Goal: Navigation & Orientation: Find specific page/section

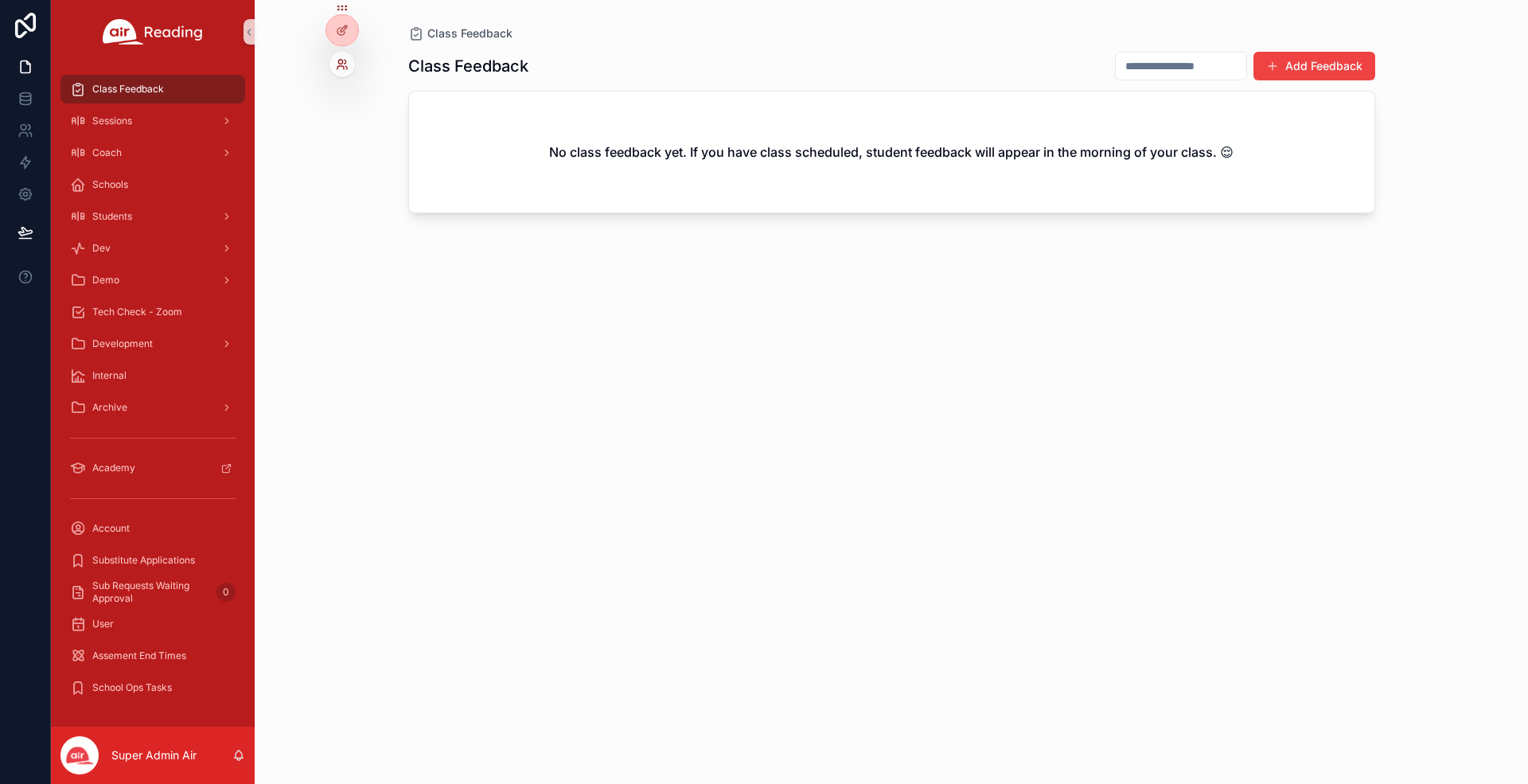
click at [346, 64] on icon at bounding box center [342, 64] width 13 height 13
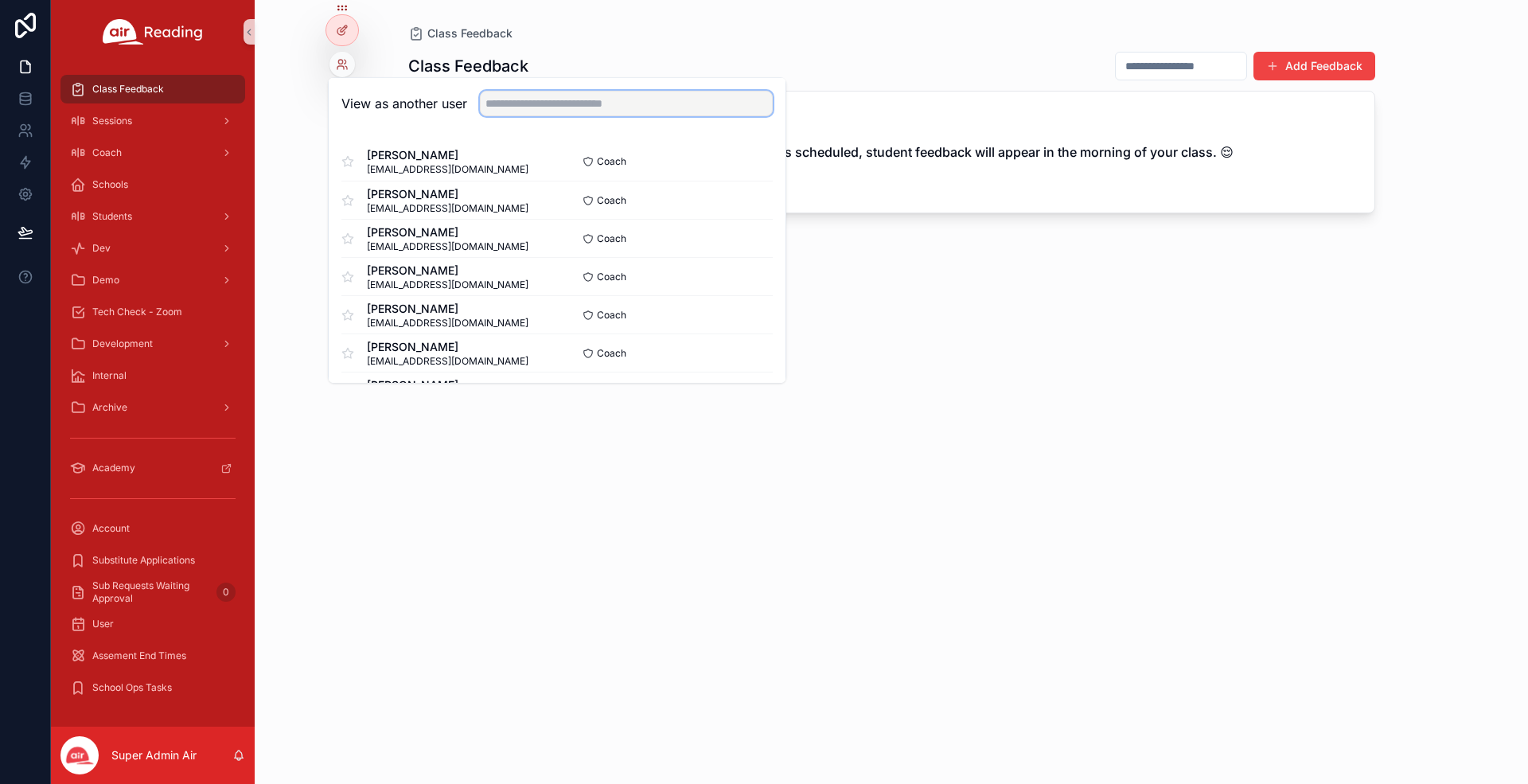
click at [508, 107] on input "text" at bounding box center [626, 103] width 293 height 25
paste input "**********"
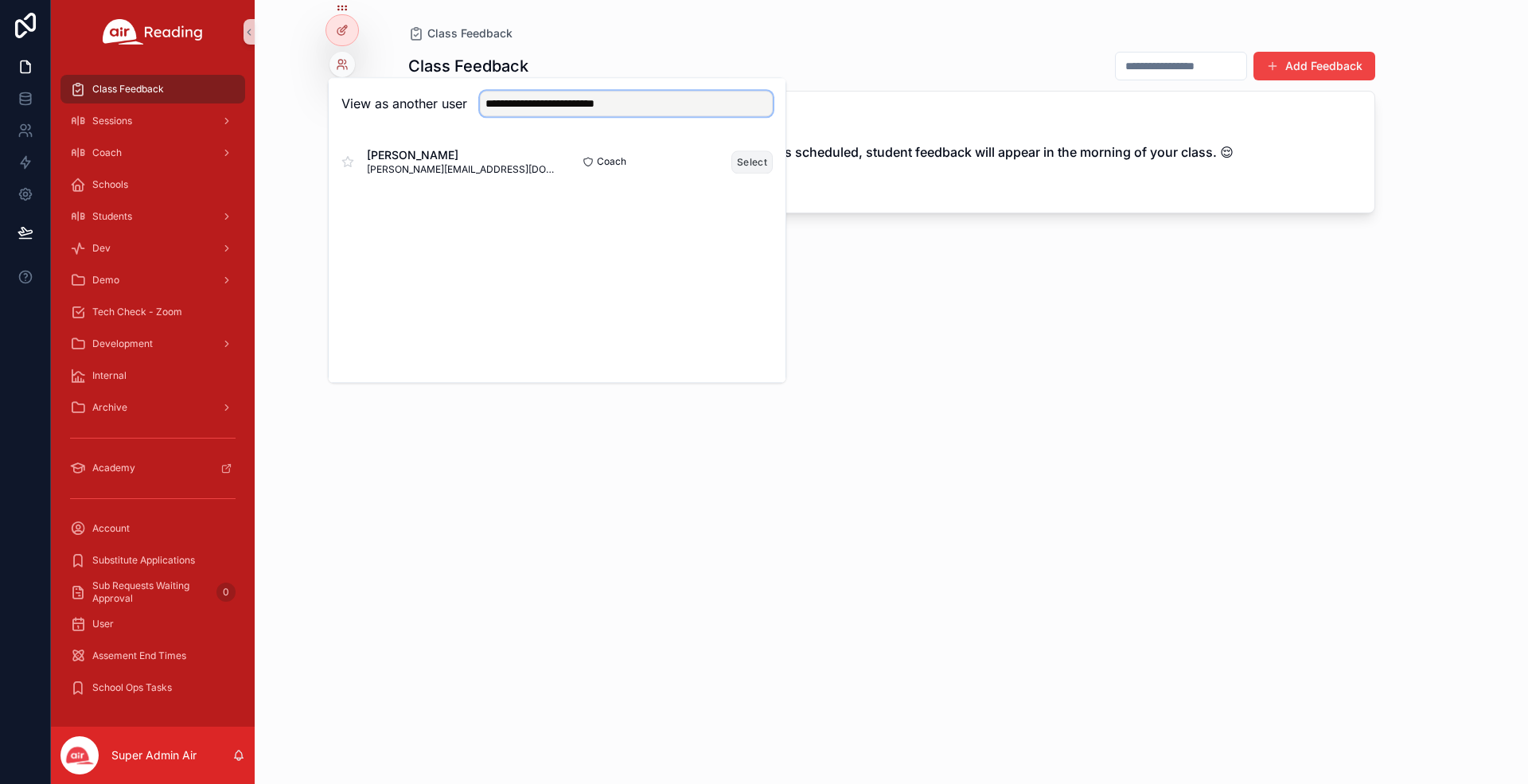
type input "**********"
click at [750, 152] on button "Select" at bounding box center [752, 162] width 41 height 23
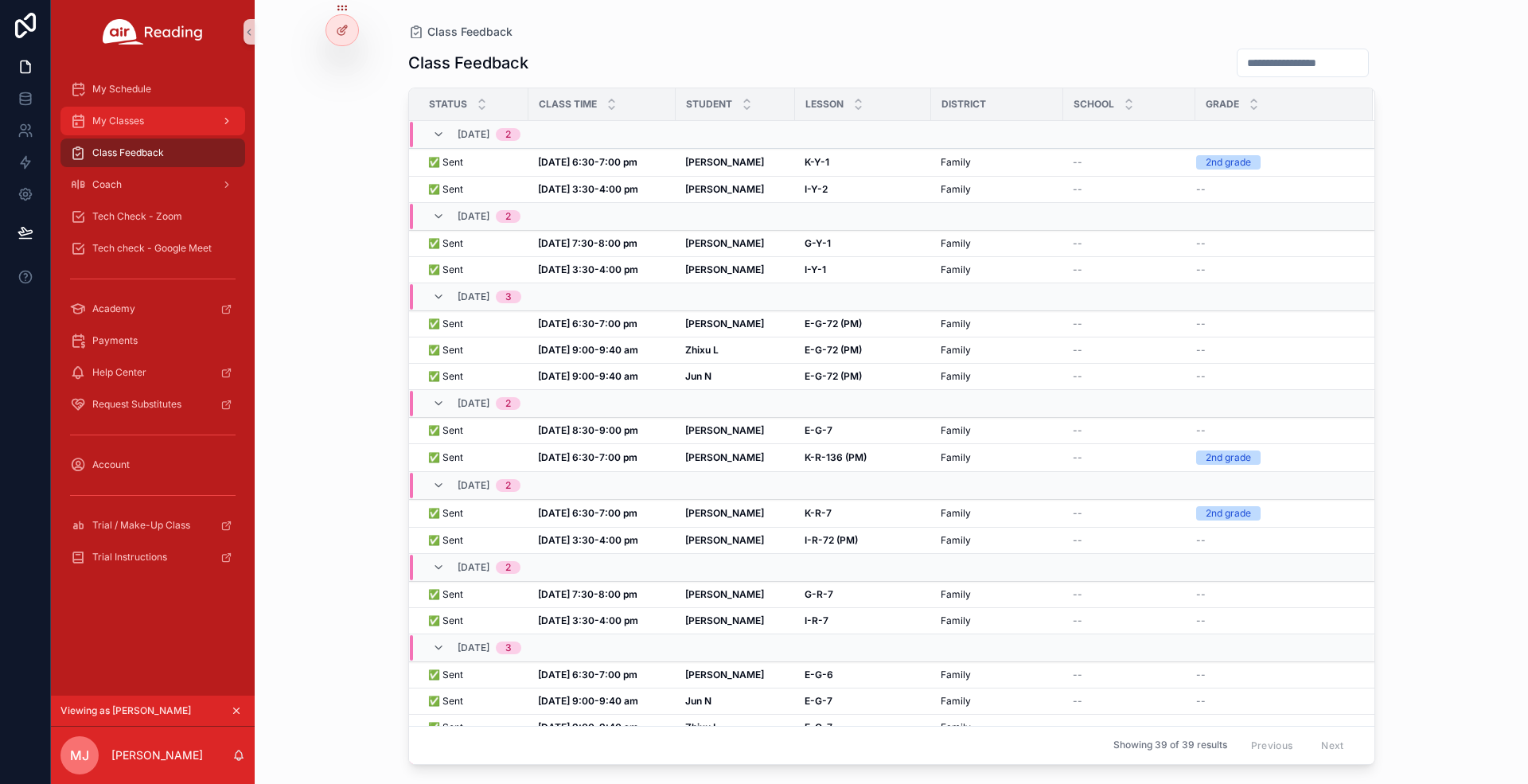
click at [162, 124] on div "My Classes" at bounding box center [153, 120] width 166 height 25
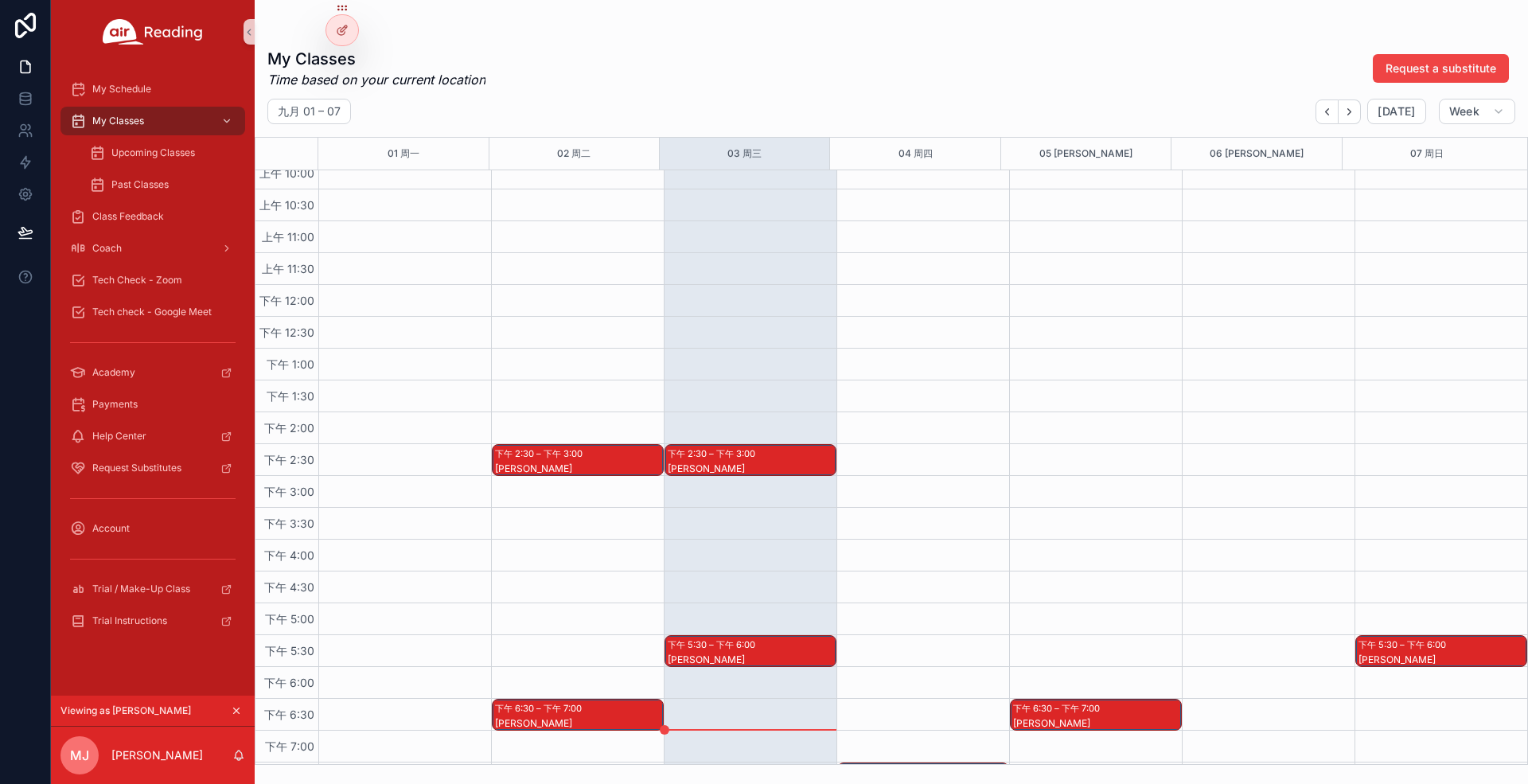
scroll to position [848, 0]
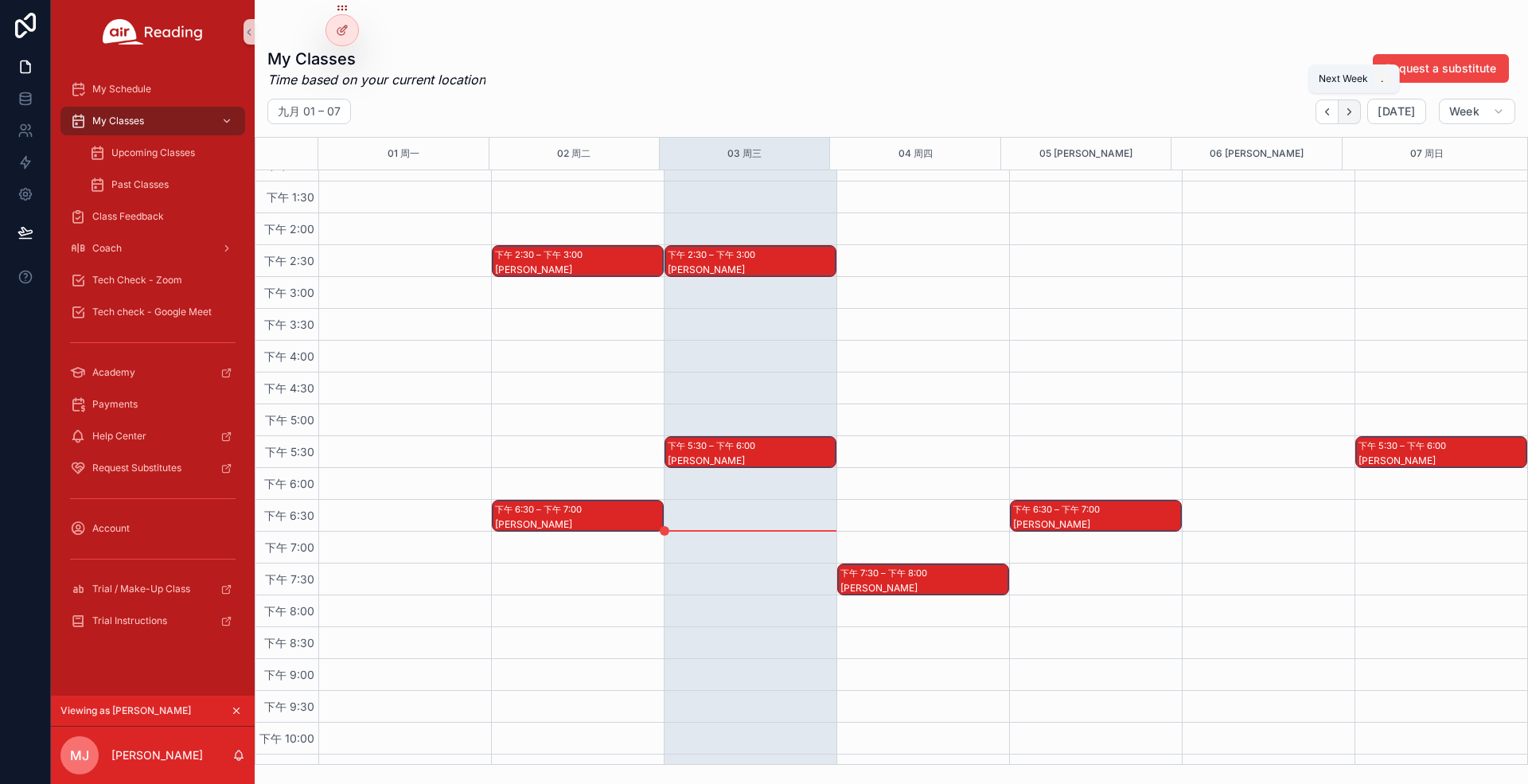
click at [1350, 113] on icon "Next" at bounding box center [1349, 112] width 12 height 12
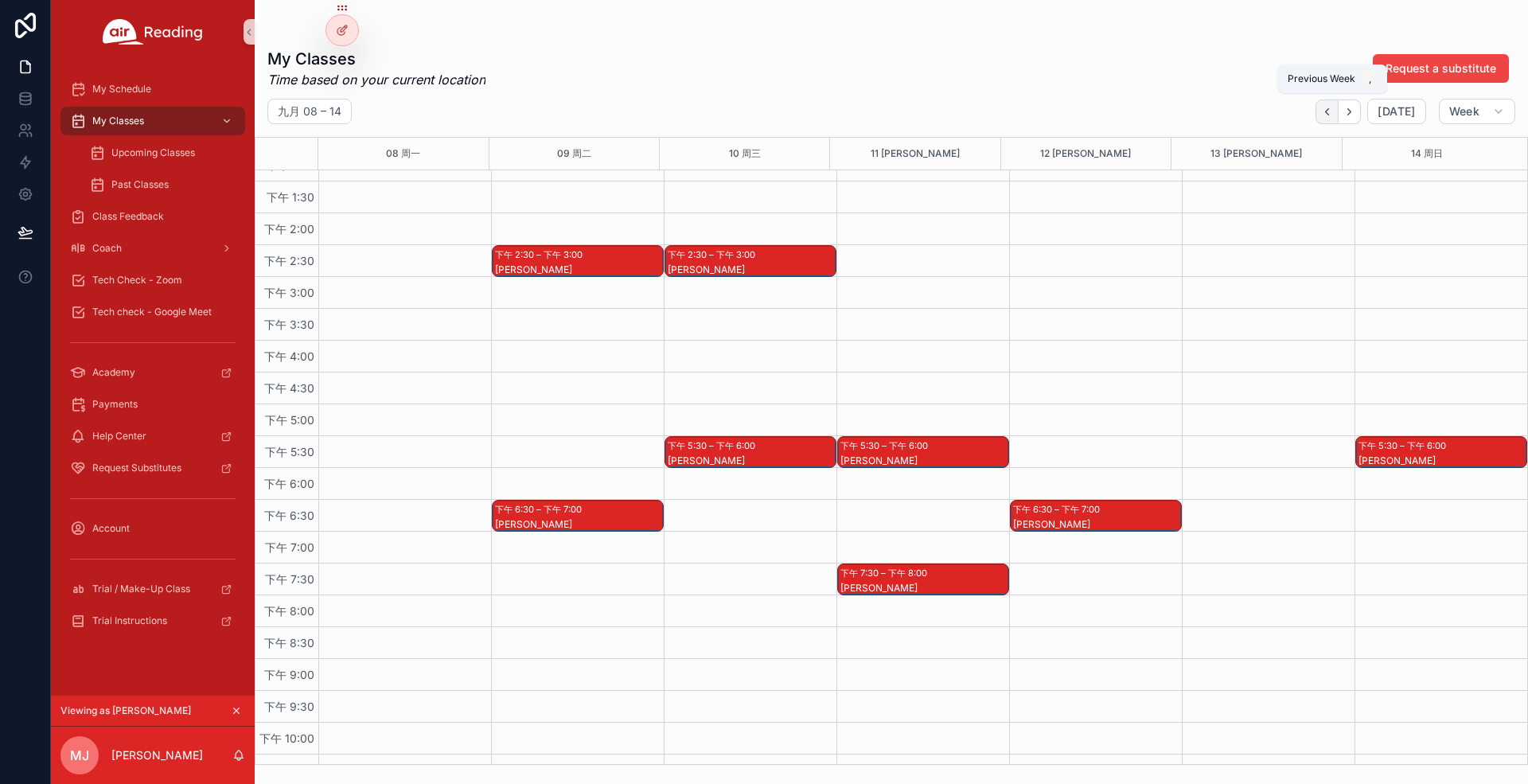
click at [1334, 108] on icon "Back" at bounding box center [1327, 112] width 12 height 12
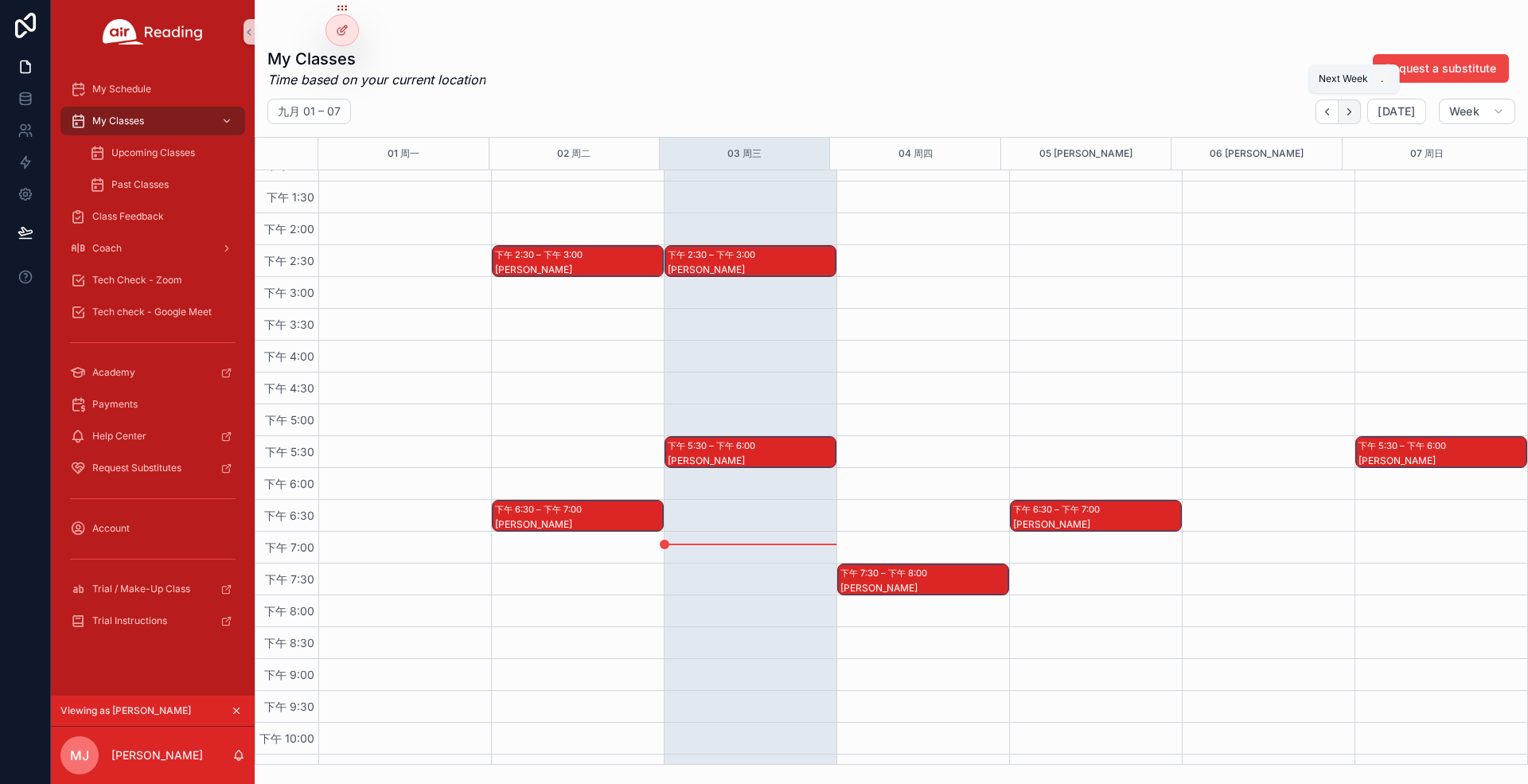
click at [1355, 118] on button "Next" at bounding box center [1350, 112] width 22 height 25
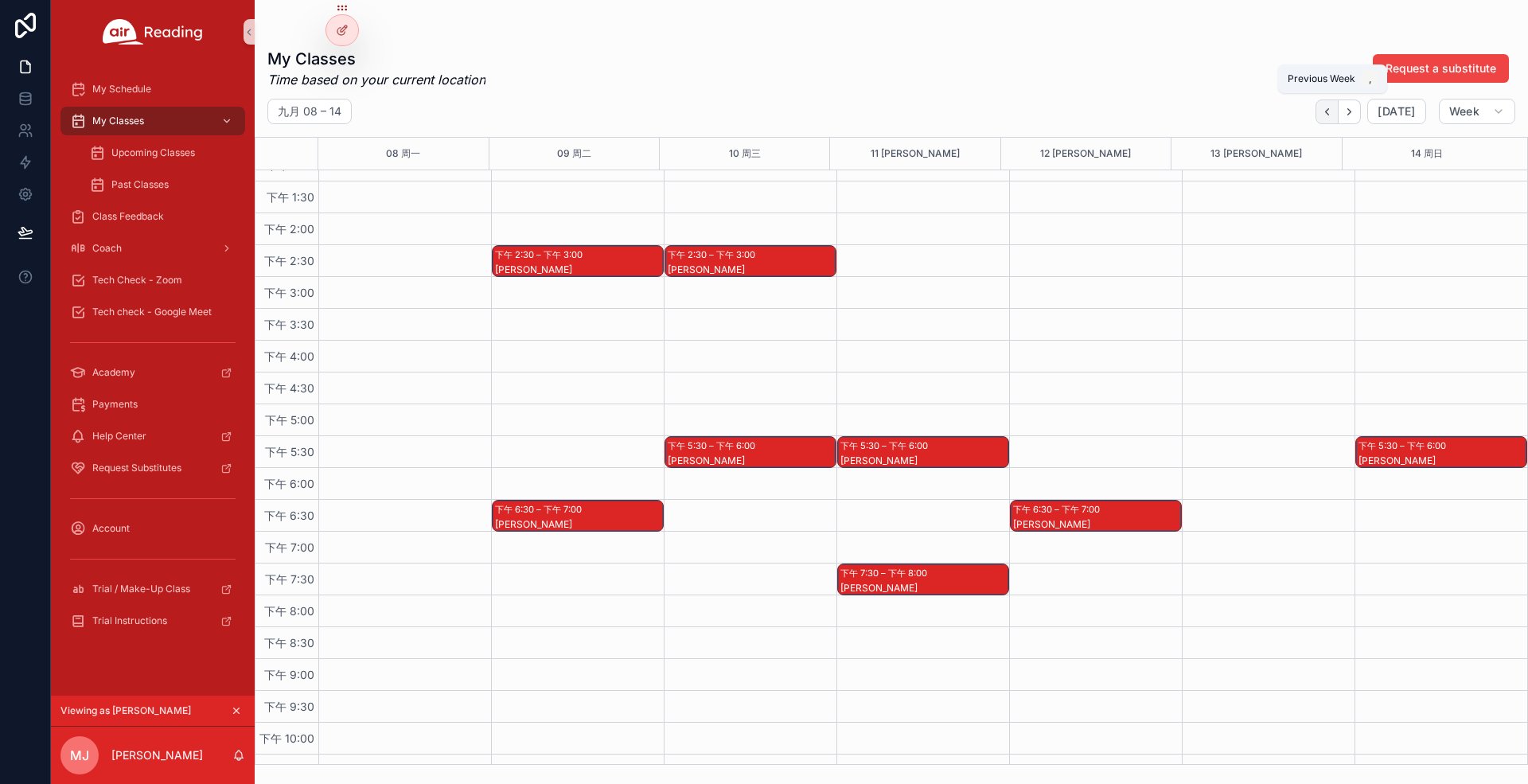
click at [1323, 108] on button "Back" at bounding box center [1327, 112] width 23 height 25
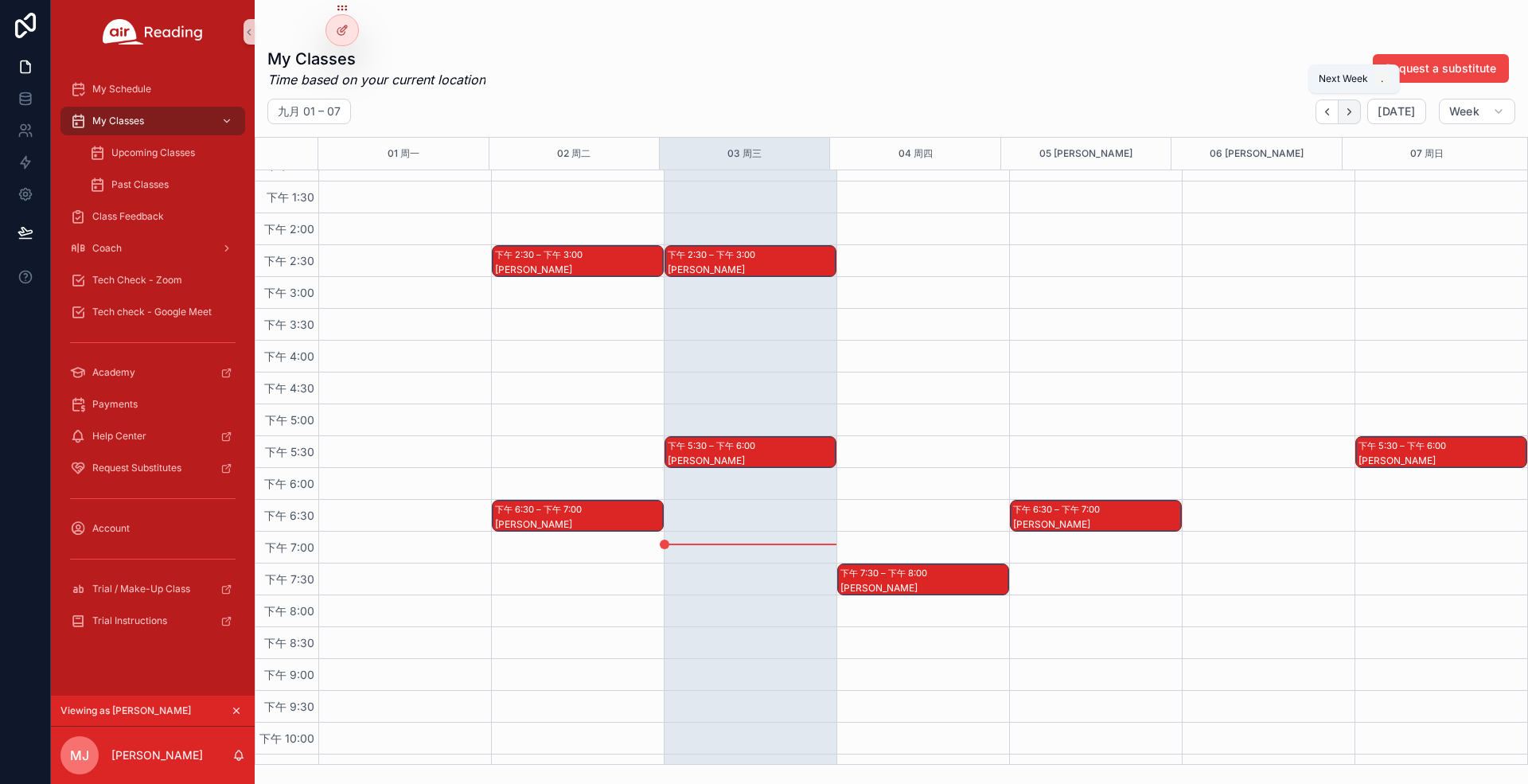
click at [1356, 108] on icon "Next" at bounding box center [1349, 112] width 12 height 12
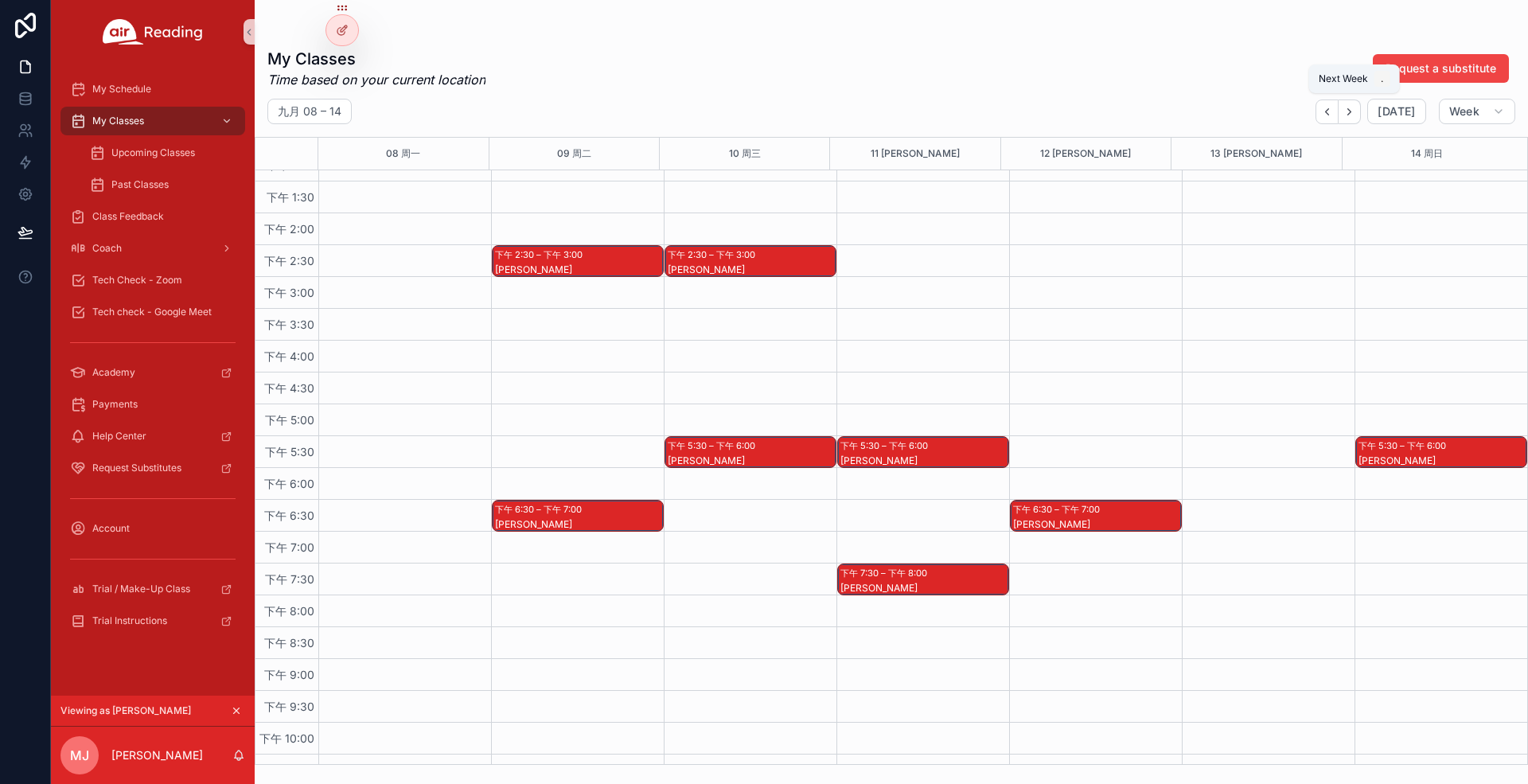
click at [1356, 108] on icon "Next" at bounding box center [1349, 112] width 12 height 12
click at [1331, 107] on icon "Back" at bounding box center [1327, 112] width 12 height 12
click at [1334, 107] on icon "Back" at bounding box center [1327, 112] width 12 height 12
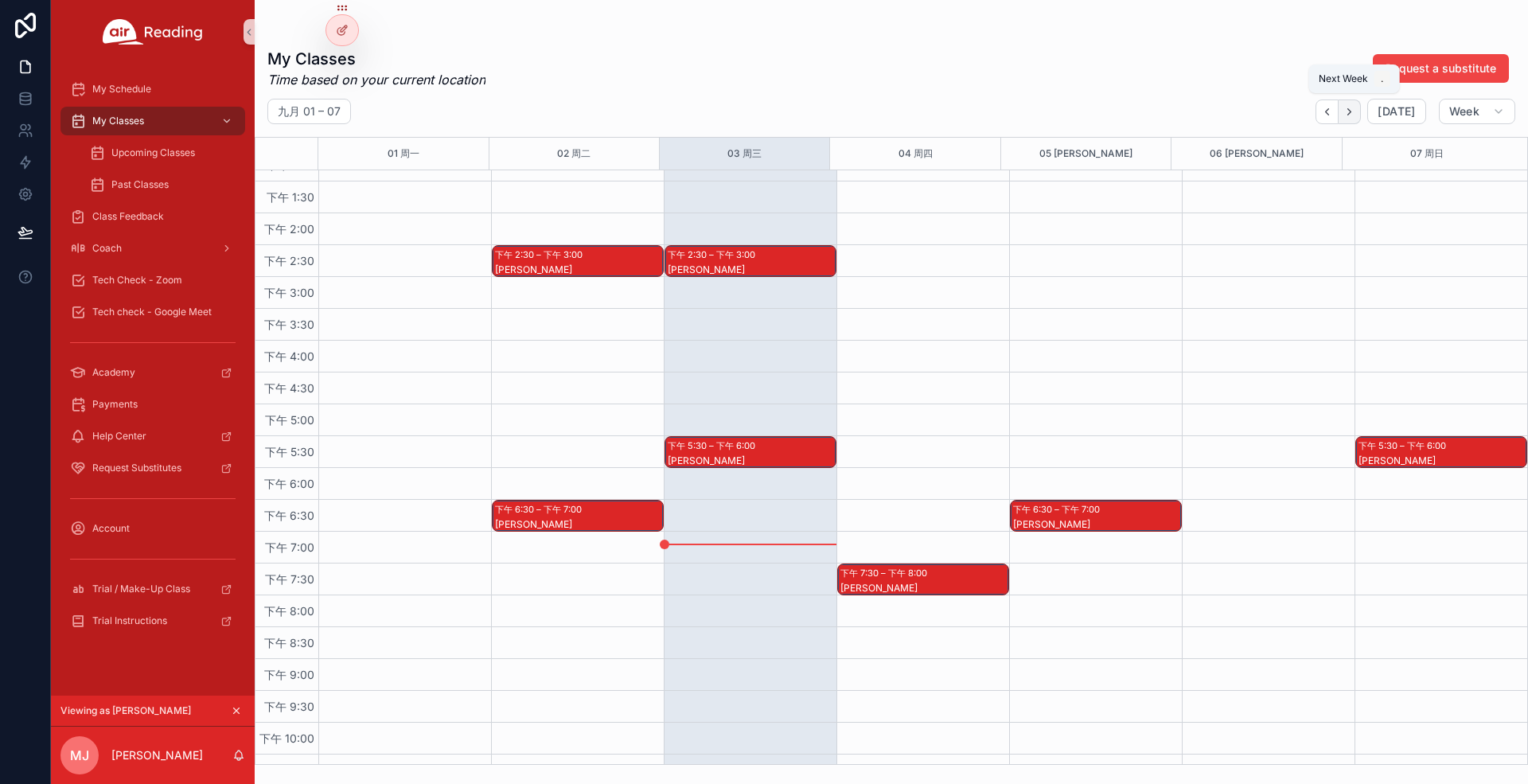
click at [1351, 113] on icon "Next" at bounding box center [1349, 112] width 12 height 12
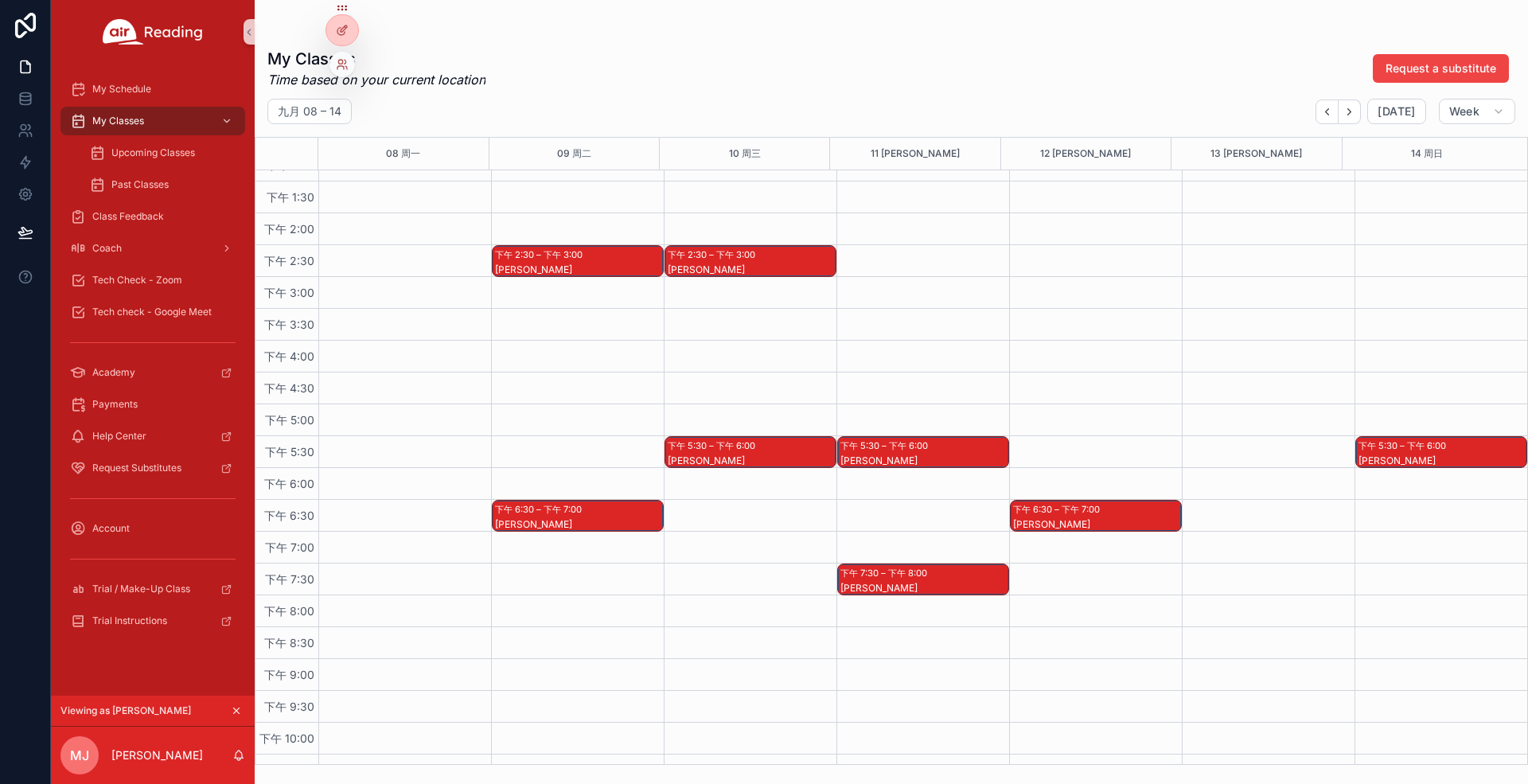
click at [352, 68] on div at bounding box center [342, 64] width 25 height 25
click at [344, 61] on icon at bounding box center [342, 64] width 13 height 13
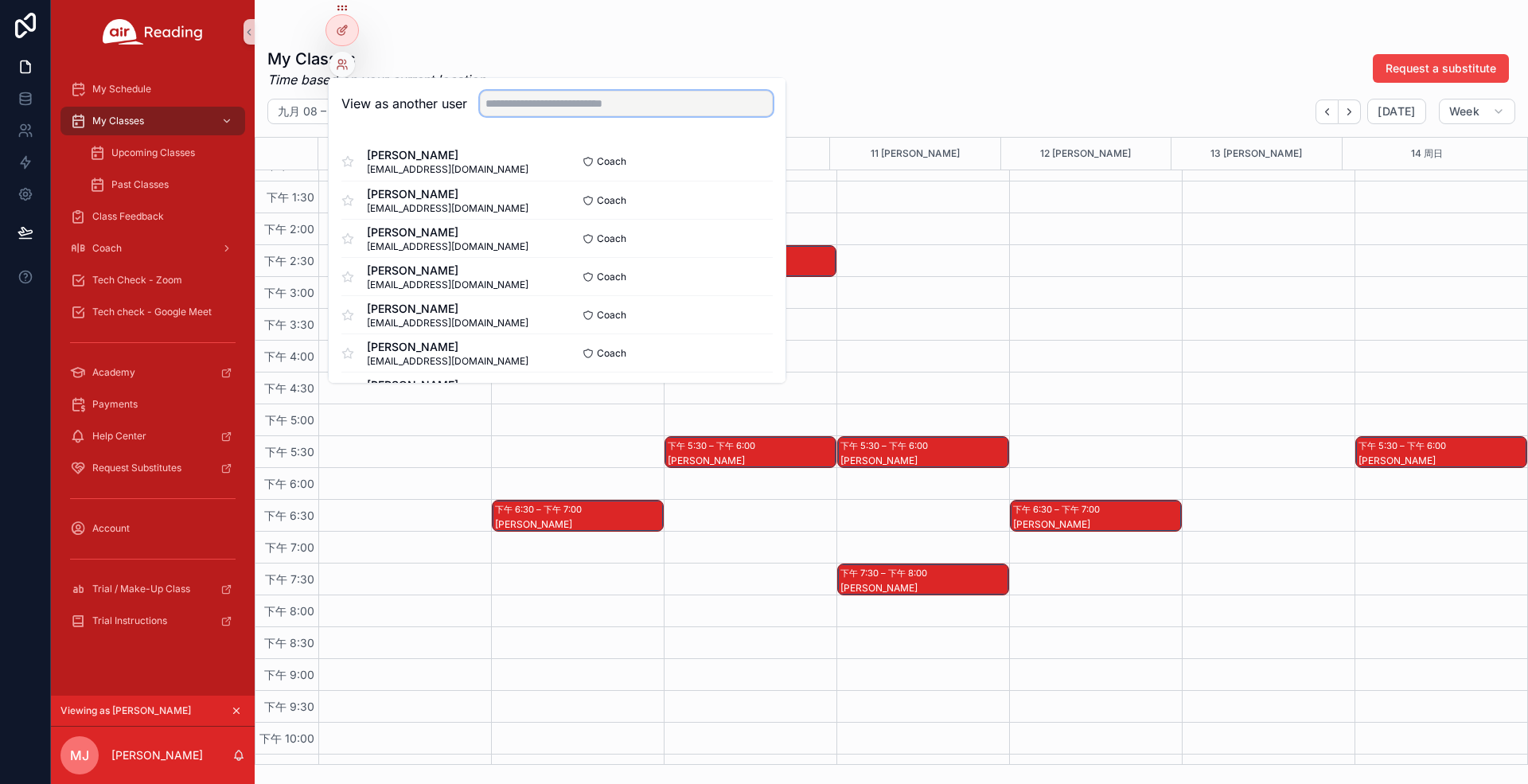
click at [515, 101] on input "text" at bounding box center [626, 103] width 293 height 25
paste input "**********"
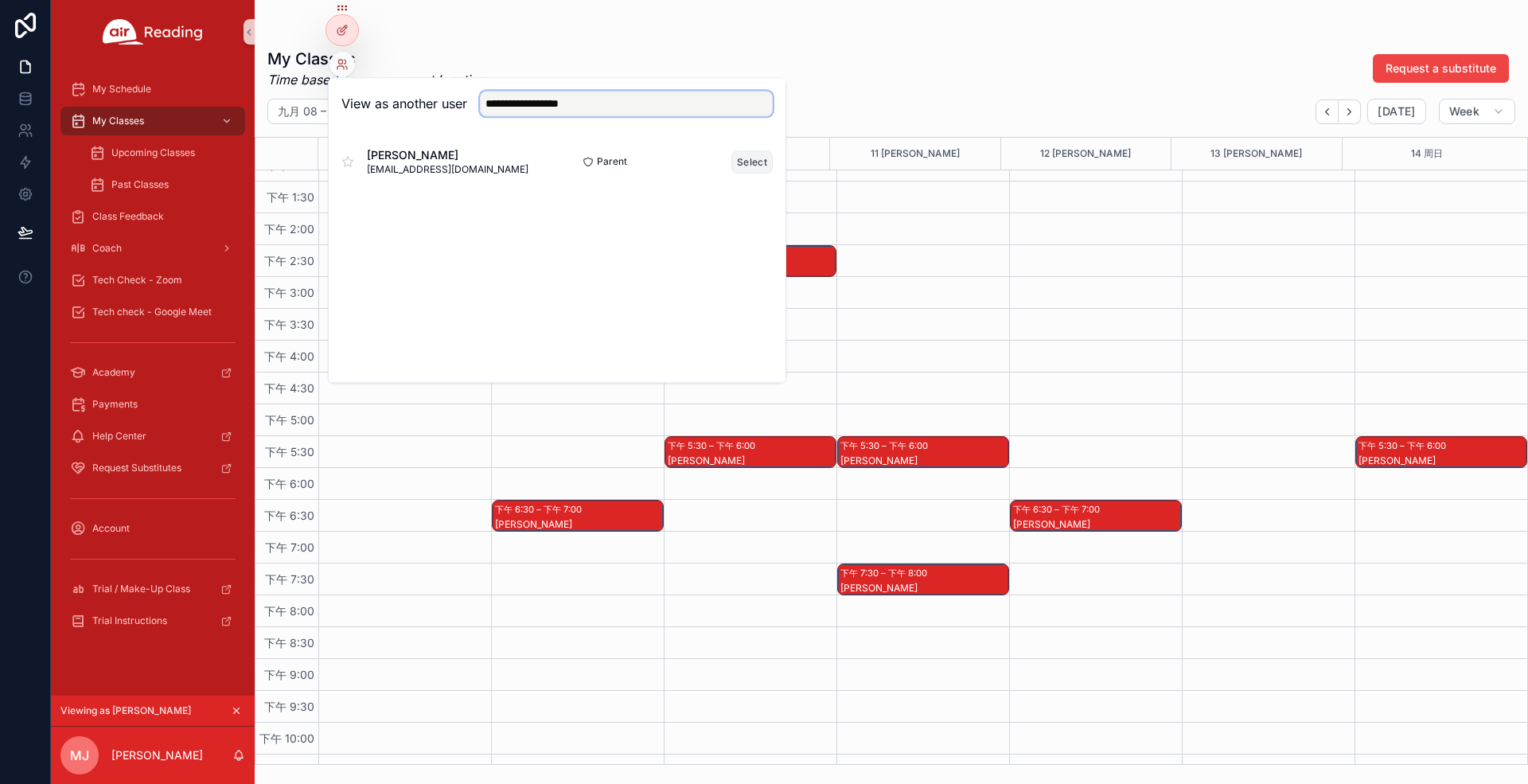
type input "**********"
click at [759, 153] on button "Select" at bounding box center [752, 162] width 41 height 23
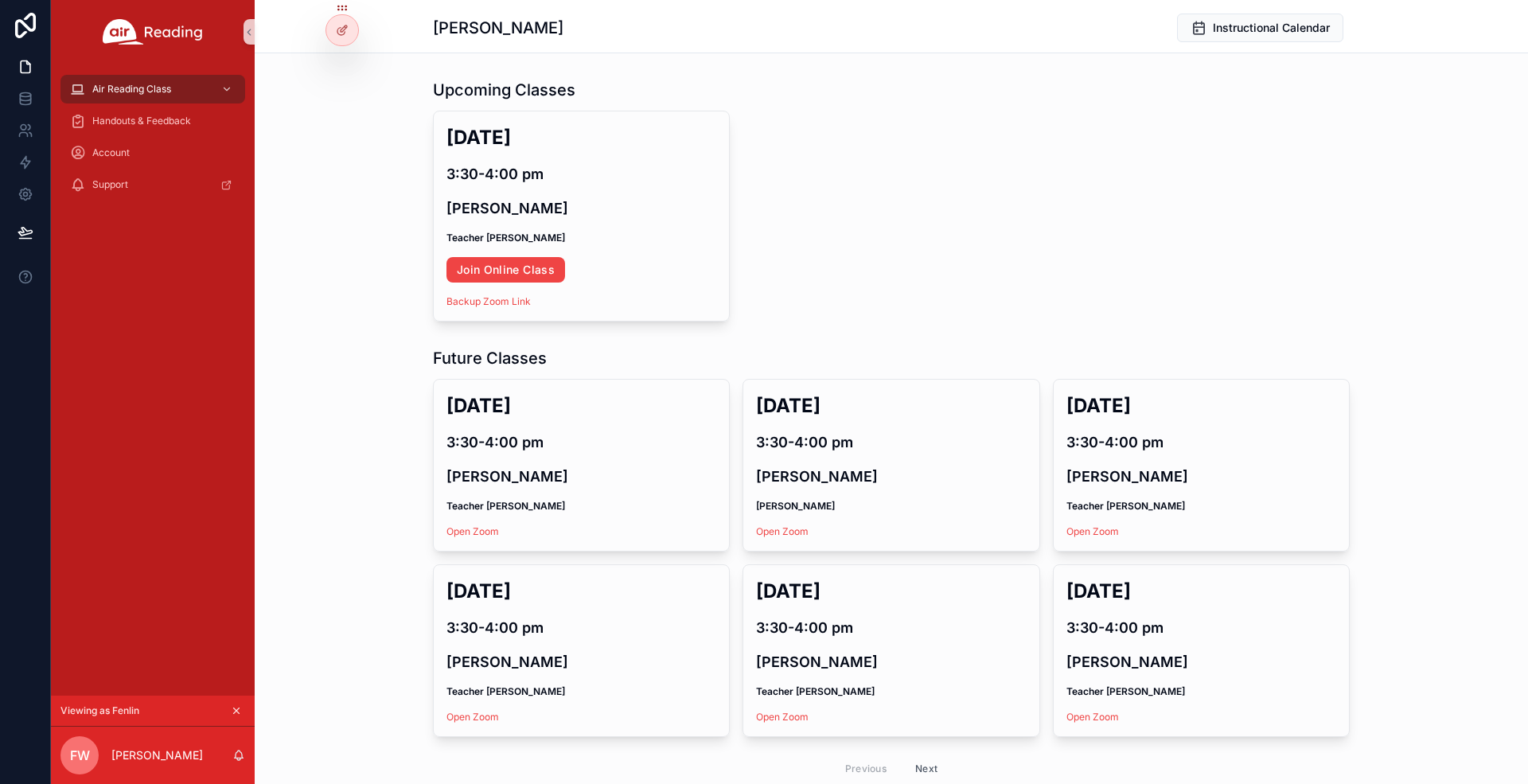
drag, startPoint x: 1389, startPoint y: 590, endPoint x: 1379, endPoint y: 593, distance: 10.4
click at [1389, 590] on div "Future Classes Wed, Sep 3 3:30-4:00 pm Xi Chen Teacher Michelle Open Zoom Cance…" at bounding box center [891, 566] width 1274 height 453
click at [917, 762] on button "Next" at bounding box center [927, 768] width 45 height 25
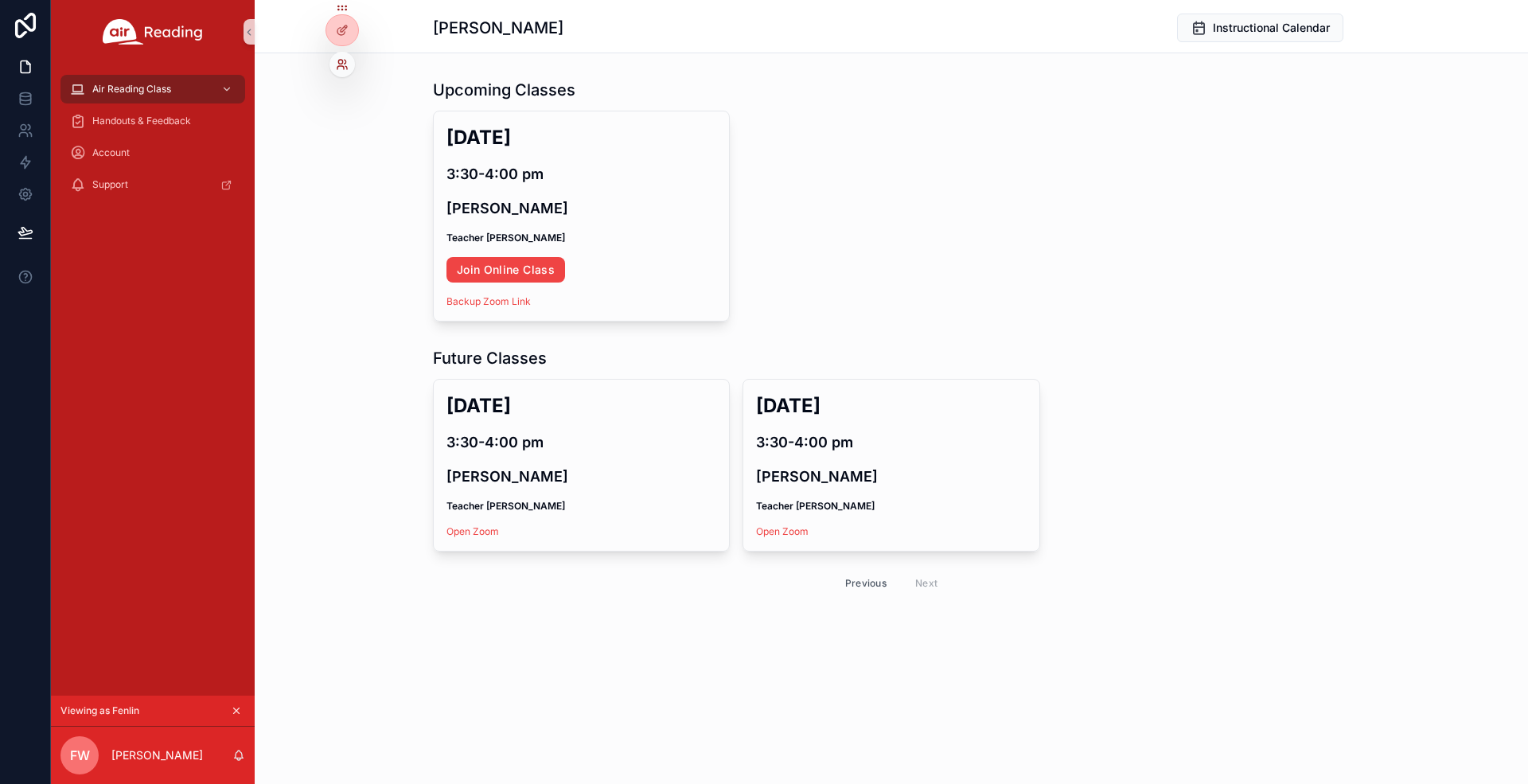
click at [342, 63] on icon at bounding box center [341, 61] width 4 height 4
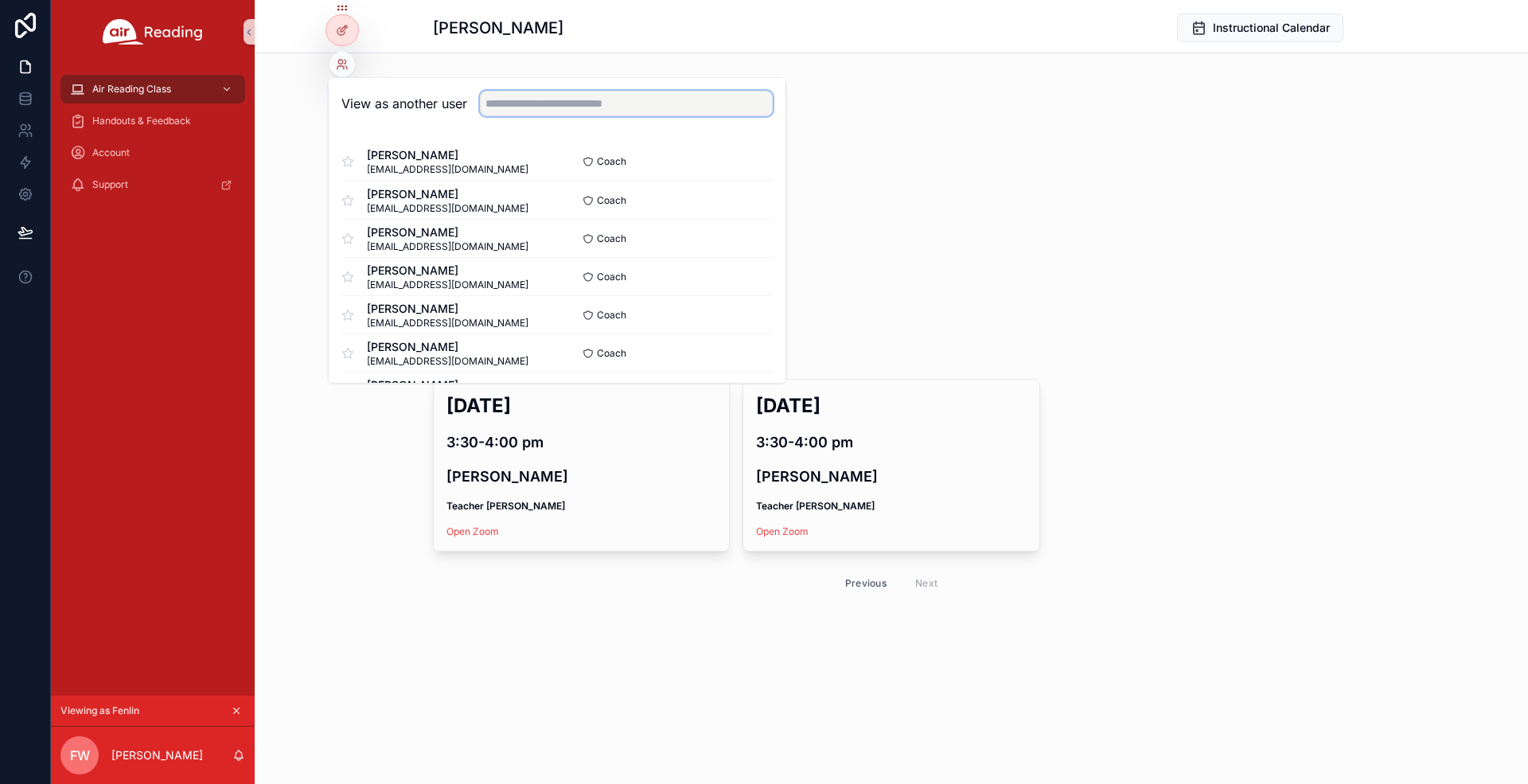
click at [526, 107] on input "text" at bounding box center [626, 103] width 293 height 25
paste input "**********"
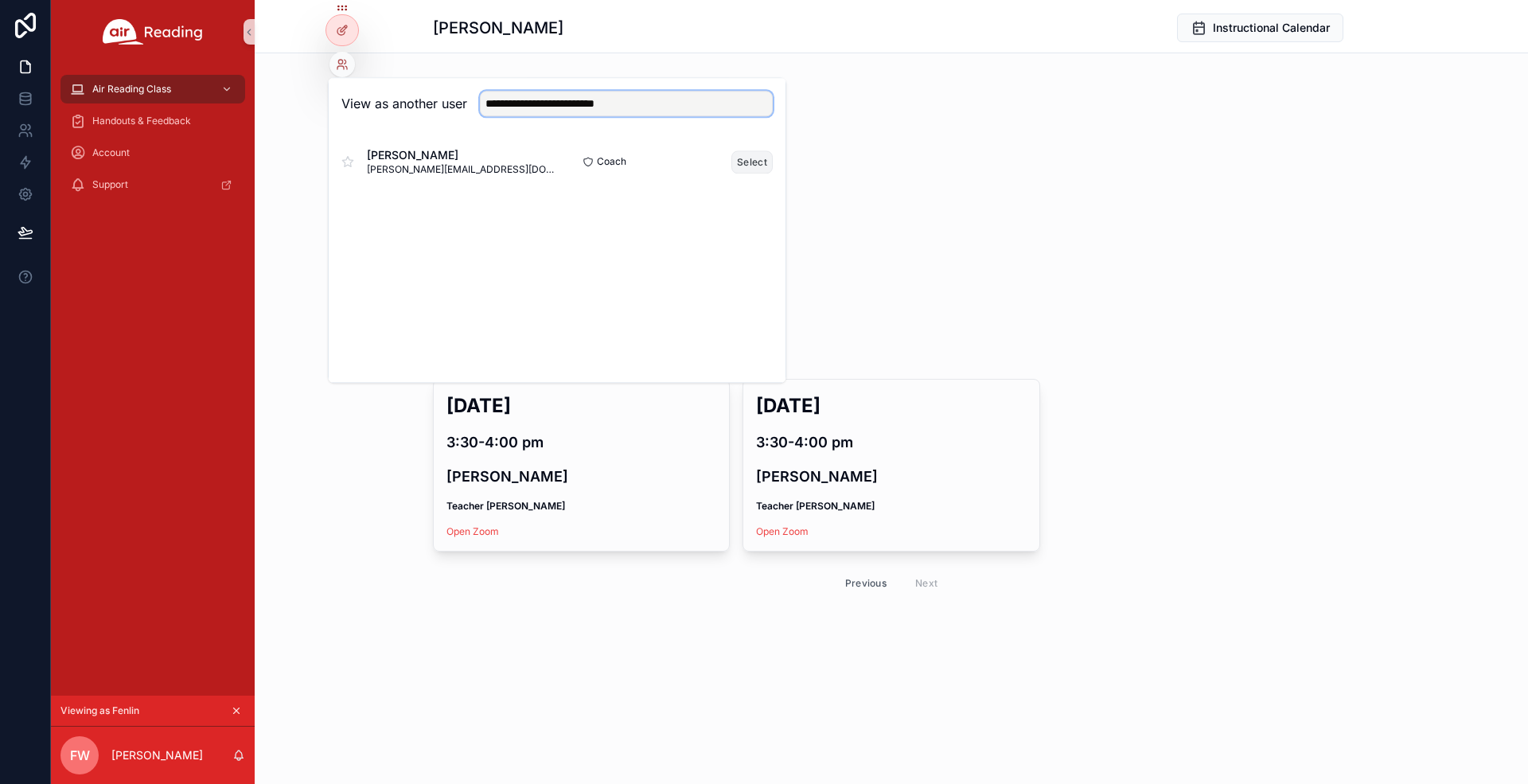
type input "**********"
click at [762, 166] on button "Select" at bounding box center [752, 162] width 41 height 23
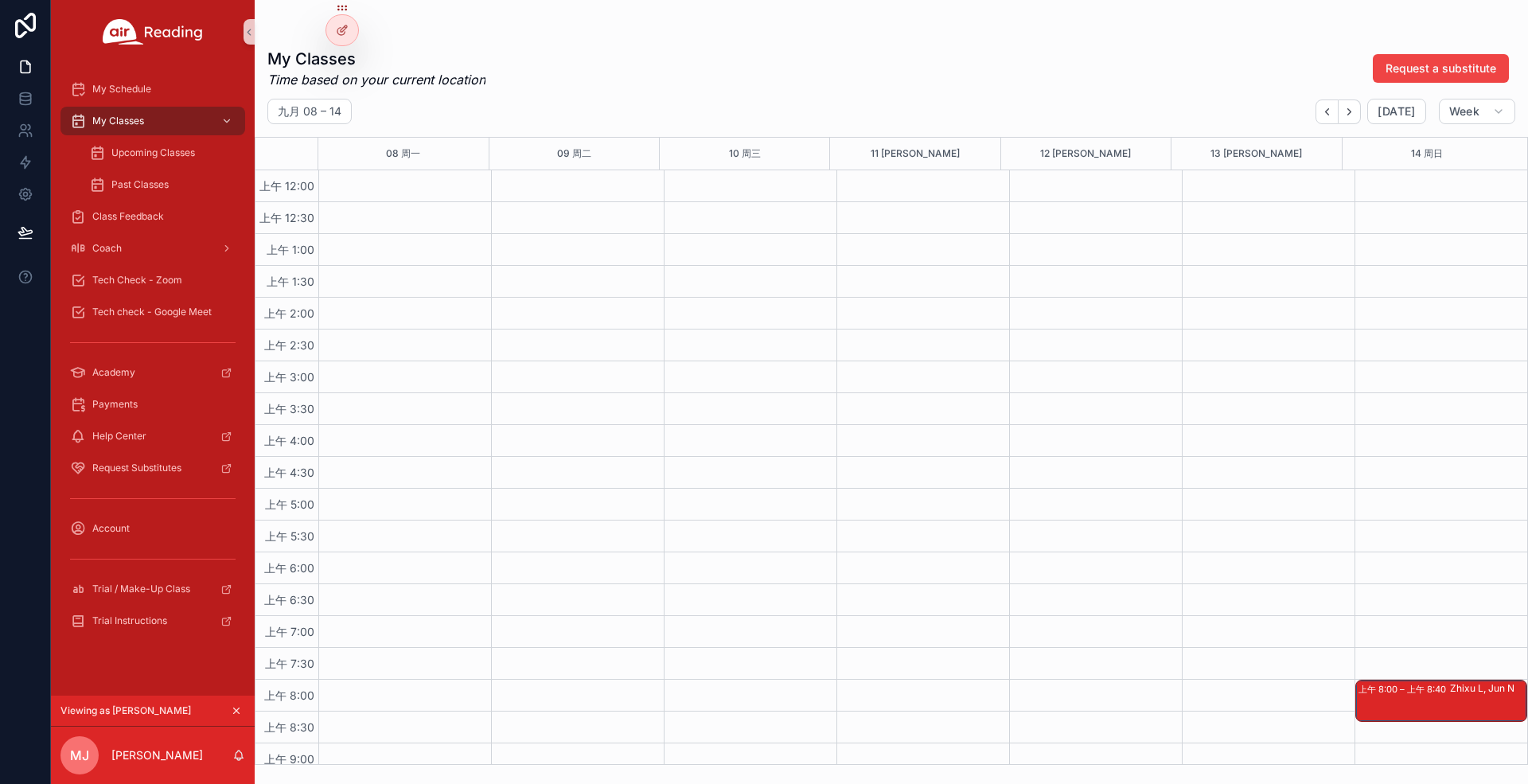
click at [969, 70] on div "My Classes Time based on your current location Request a substitute" at bounding box center [891, 68] width 1248 height 41
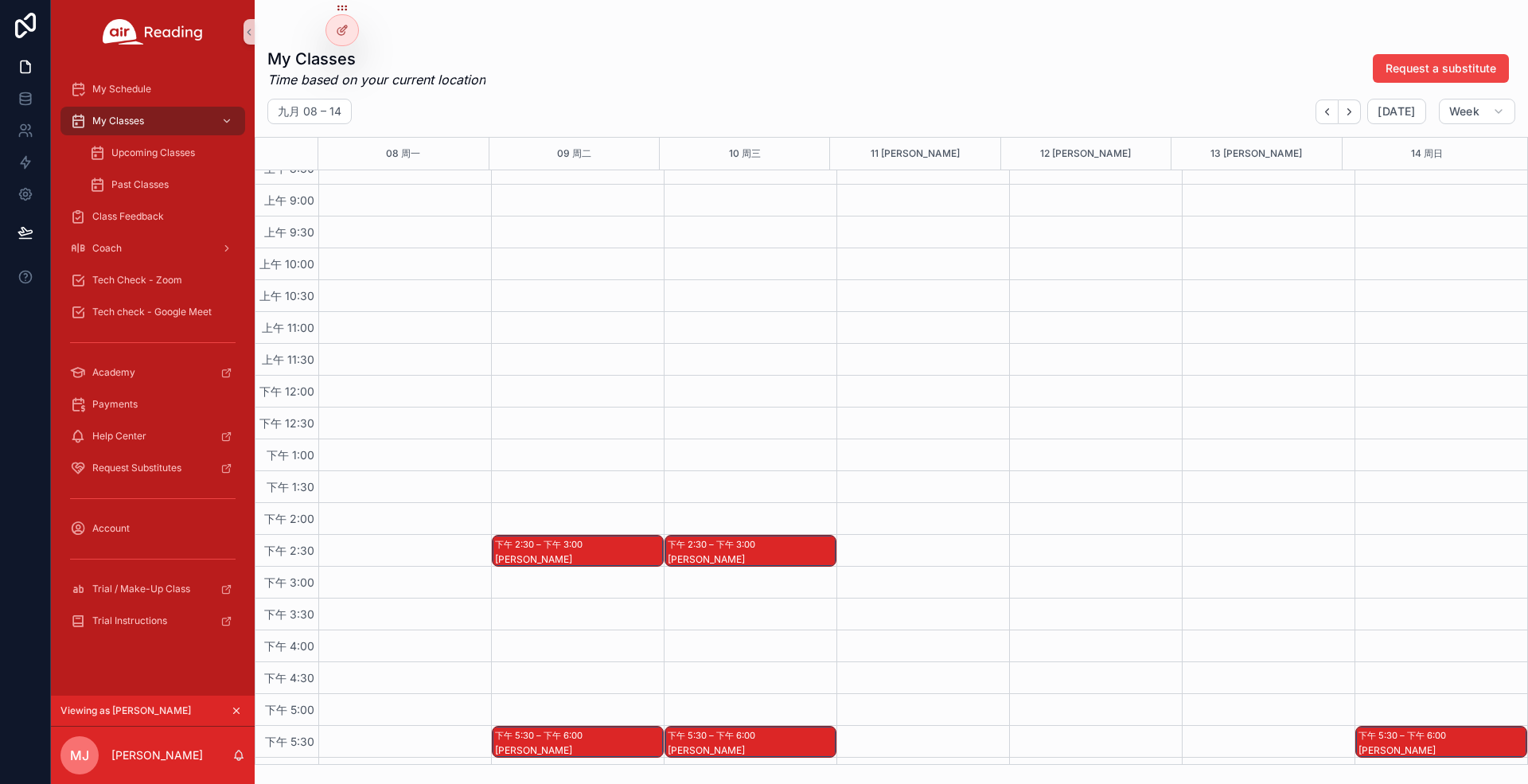
scroll to position [742, 0]
